Goal: Ask a question

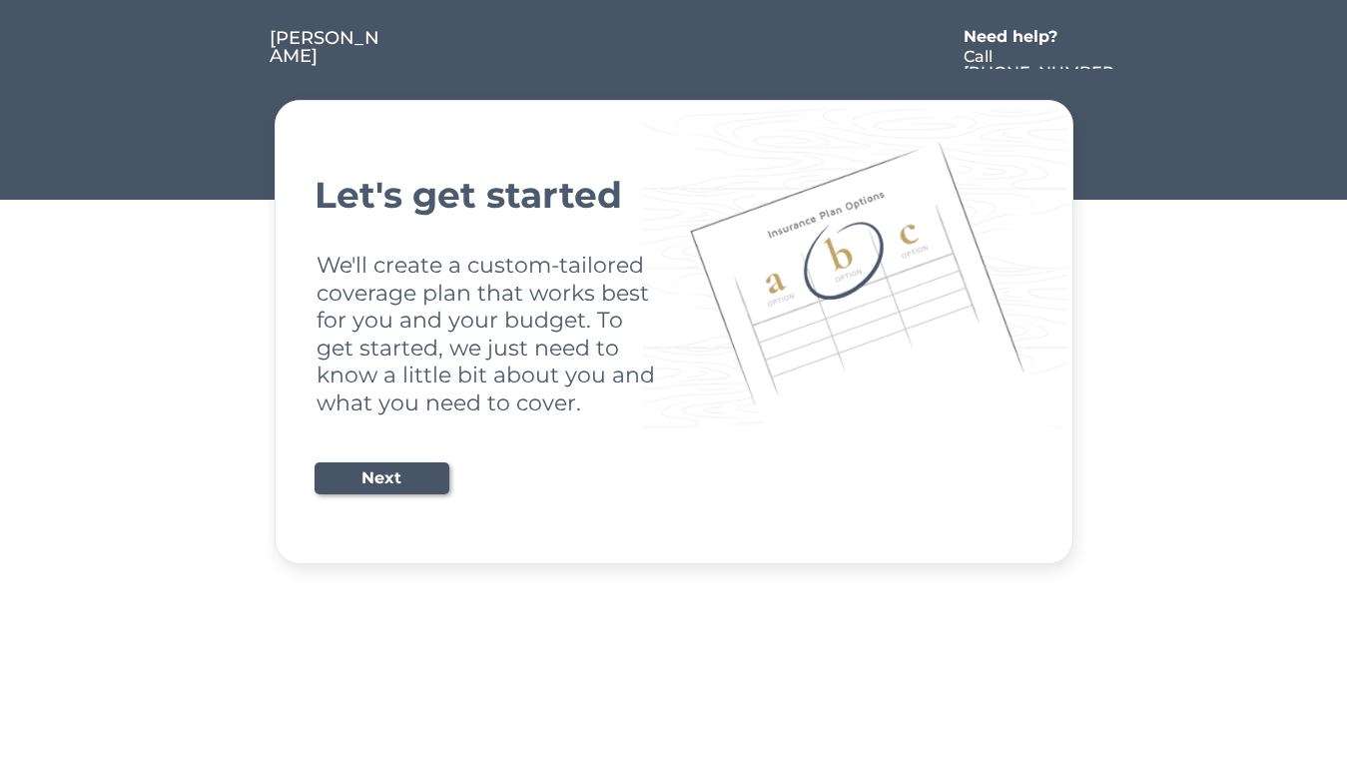
click at [673, 383] on div "Let's get started We'll create a custom-tailored coverage plan that works best …" at bounding box center [673, 332] width 719 height 414
click at [673, 282] on div "Let's get started We'll create a custom-tailored coverage plan that works best …" at bounding box center [673, 332] width 719 height 414
click at [674, 36] on div at bounding box center [668, 49] width 569 height 40
click at [674, 49] on div at bounding box center [668, 49] width 569 height 40
click at [232, 49] on div at bounding box center [232, 49] width 75 height 40
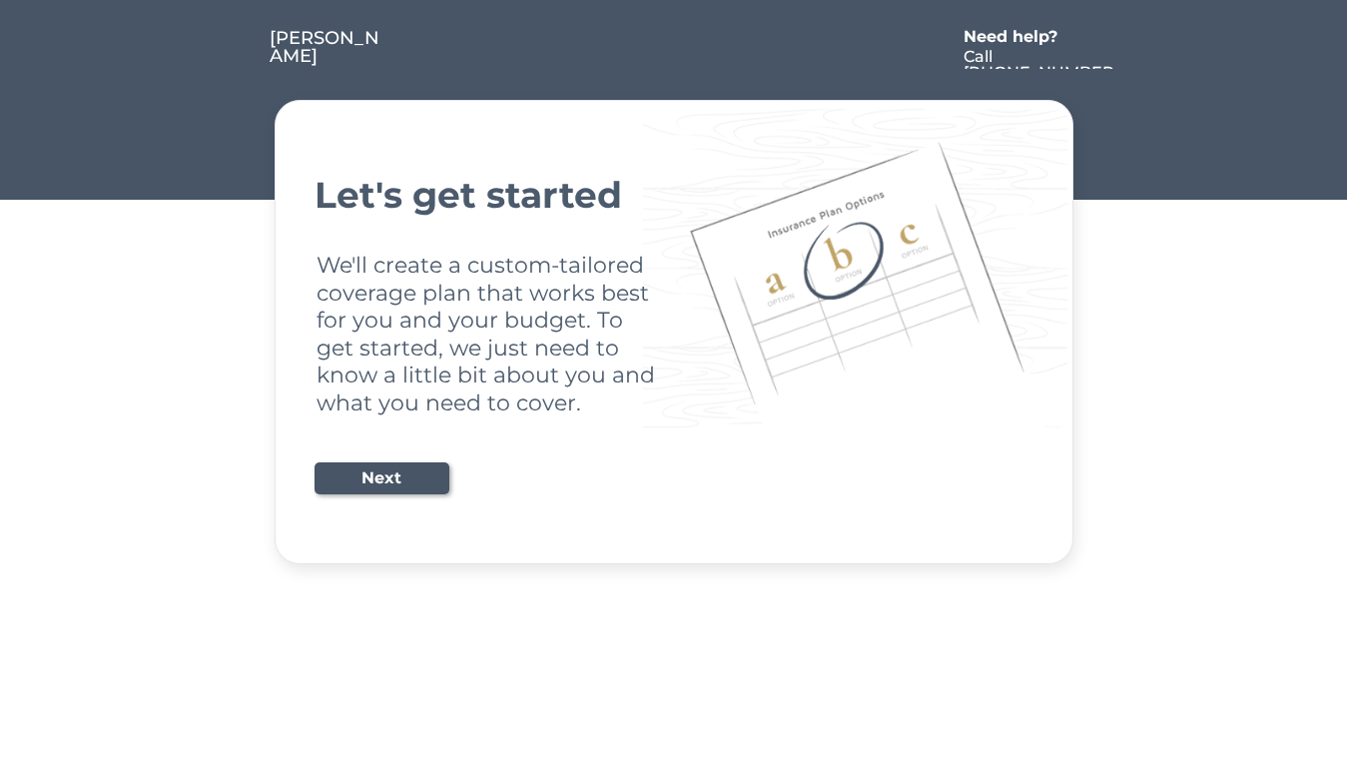
click at [669, 49] on div at bounding box center [668, 49] width 569 height 40
click at [1020, 39] on div "Need help?" at bounding box center [1020, 37] width 115 height 16
click at [1135, 49] on div at bounding box center [1135, 49] width 36 height 40
click at [236, 69] on div at bounding box center [236, 69] width 10 height 10
click at [674, 331] on div "Let's get started We'll create a custom-tailored coverage plan that works best …" at bounding box center [673, 332] width 719 height 414
